Goal: Information Seeking & Learning: Learn about a topic

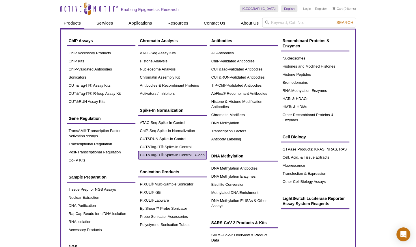
click at [174, 155] on link "CUT&Tag-IT® Spike-In Control, R-loop" at bounding box center [172, 155] width 68 height 8
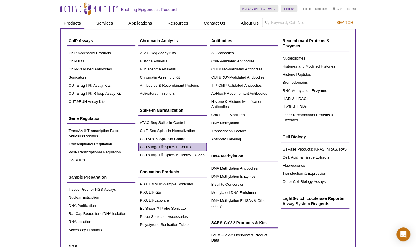
click at [172, 148] on link "CUT&Tag-IT® Spike-In Control" at bounding box center [172, 147] width 68 height 8
